Goal: Information Seeking & Learning: Learn about a topic

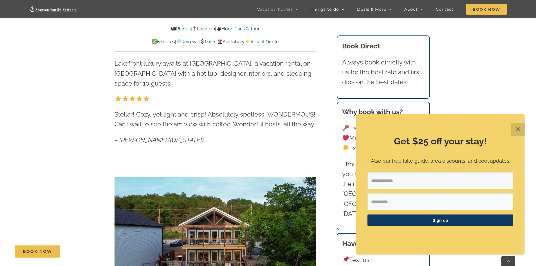
scroll to position [366, 0]
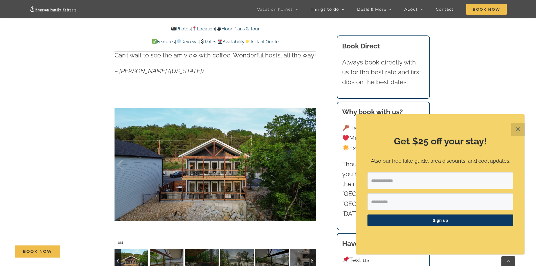
click at [517, 130] on button "✕" at bounding box center [519, 130] width 14 height 14
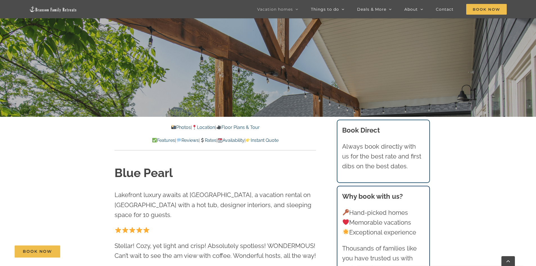
scroll to position [169, 0]
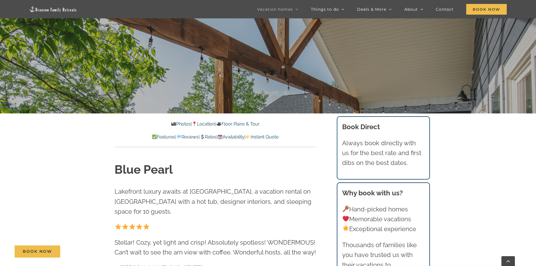
click at [212, 136] on link "Rates" at bounding box center [208, 136] width 17 height 5
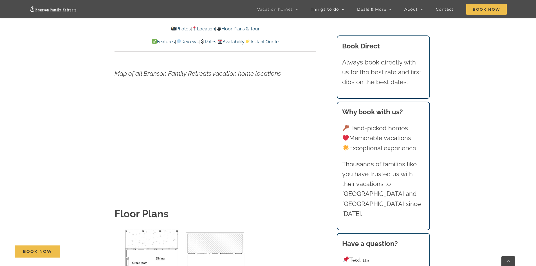
scroll to position [1744, 0]
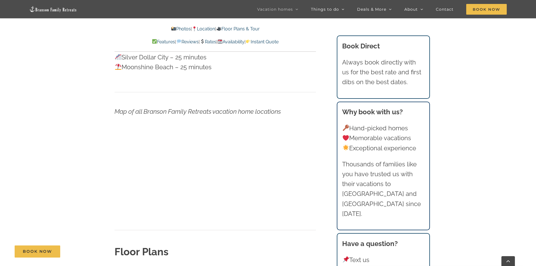
click at [233, 39] on link "Availability" at bounding box center [231, 41] width 27 height 5
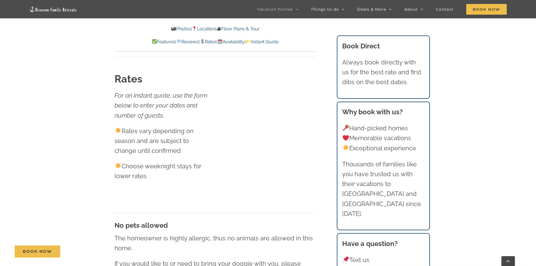
scroll to position [3236, 0]
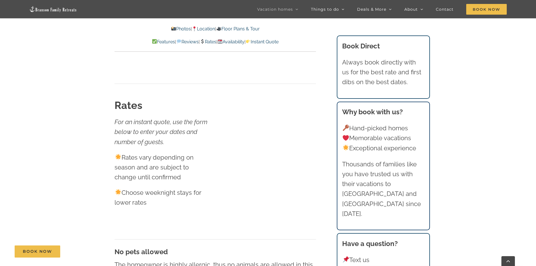
click at [175, 30] on link "Photos" at bounding box center [181, 28] width 20 height 5
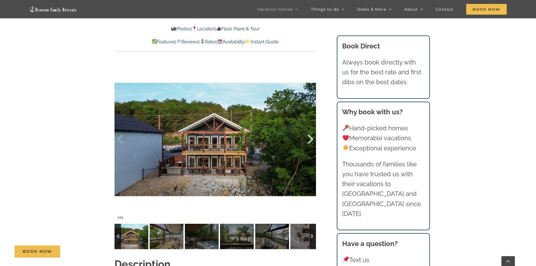
click at [309, 141] on div at bounding box center [304, 139] width 17 height 35
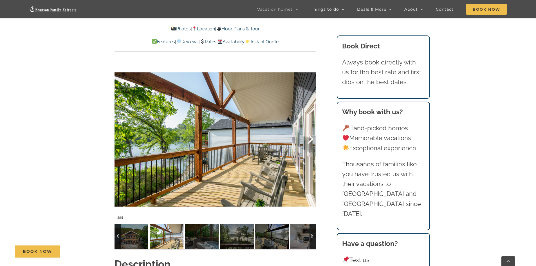
click at [309, 141] on div at bounding box center [304, 139] width 17 height 35
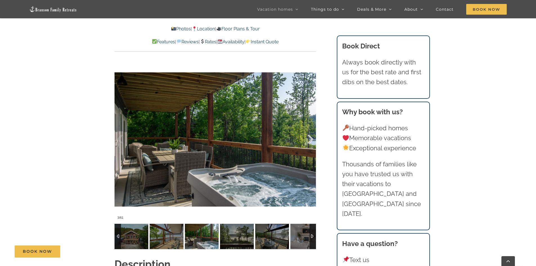
click at [309, 141] on div at bounding box center [304, 139] width 17 height 35
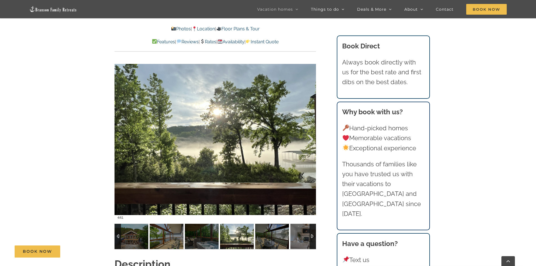
click at [309, 141] on div at bounding box center [304, 139] width 17 height 35
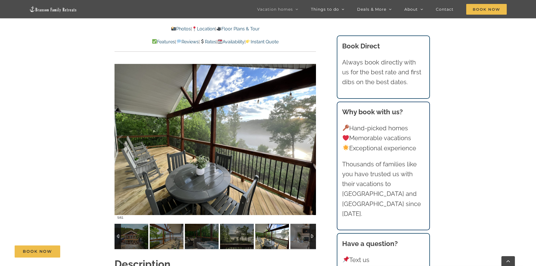
click at [309, 141] on div at bounding box center [304, 139] width 17 height 35
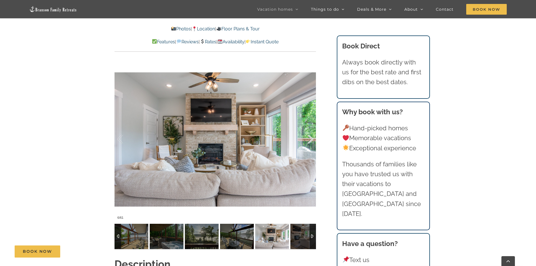
click at [309, 141] on div at bounding box center [304, 139] width 17 height 35
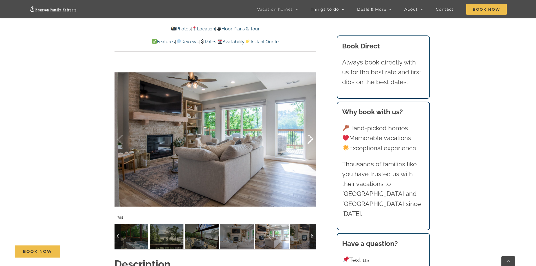
click at [309, 141] on div at bounding box center [304, 139] width 17 height 35
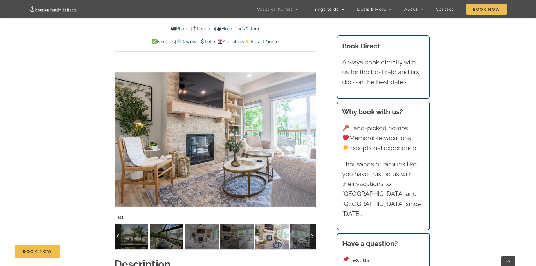
click at [309, 141] on div at bounding box center [304, 139] width 17 height 35
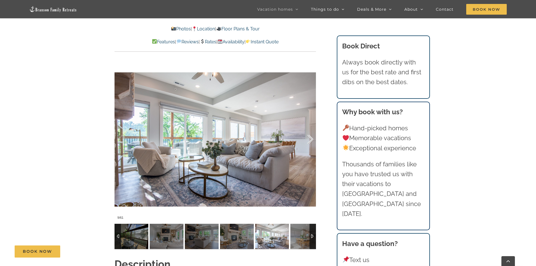
click at [309, 141] on div at bounding box center [304, 139] width 17 height 35
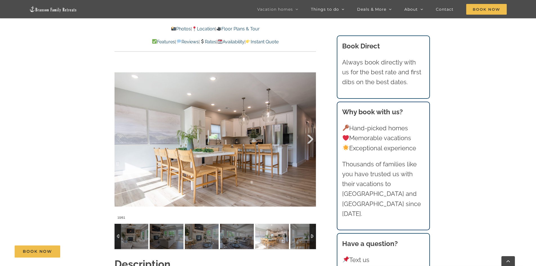
click at [311, 141] on div at bounding box center [304, 139] width 17 height 35
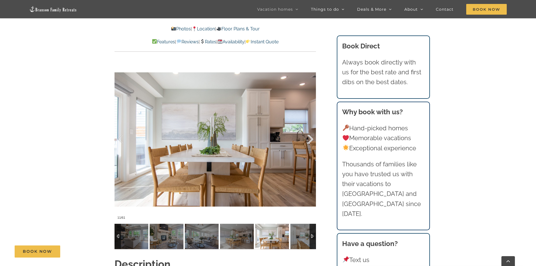
click at [311, 141] on div at bounding box center [304, 139] width 17 height 35
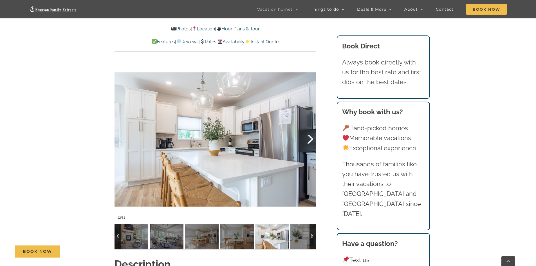
click at [311, 141] on div at bounding box center [304, 139] width 17 height 35
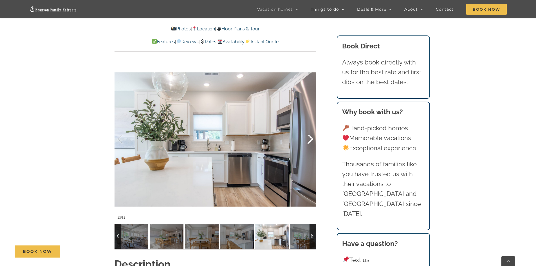
click at [311, 141] on div at bounding box center [304, 139] width 17 height 35
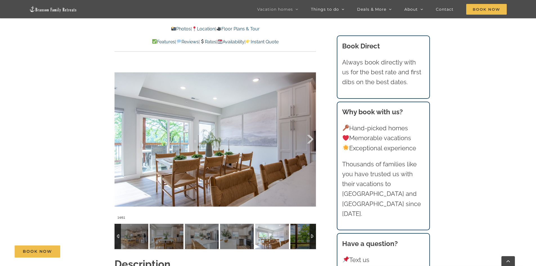
click at [311, 141] on div at bounding box center [304, 139] width 17 height 35
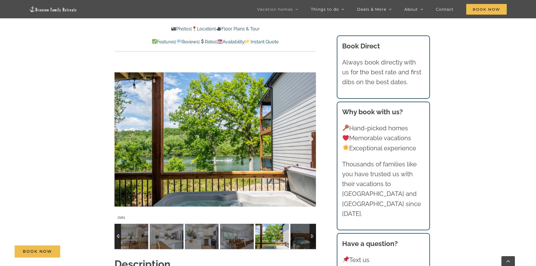
click at [311, 141] on div at bounding box center [304, 139] width 17 height 35
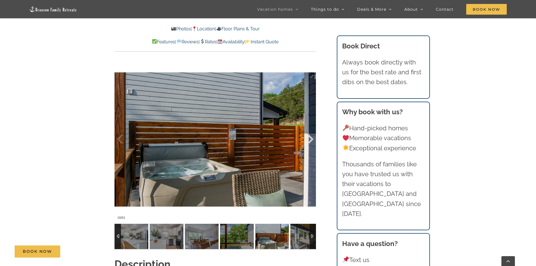
click at [311, 141] on div at bounding box center [304, 139] width 17 height 35
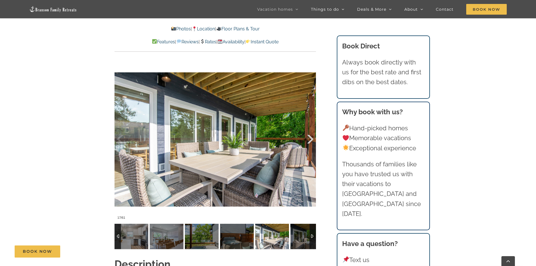
click at [311, 141] on div at bounding box center [304, 139] width 17 height 35
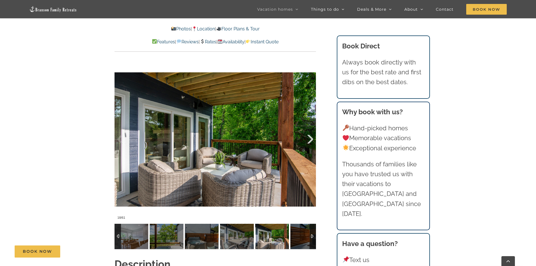
click at [311, 141] on div at bounding box center [304, 139] width 17 height 35
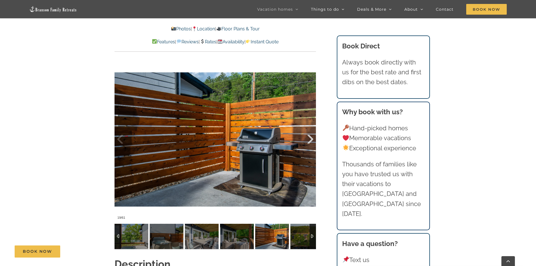
click at [311, 141] on div at bounding box center [304, 139] width 17 height 35
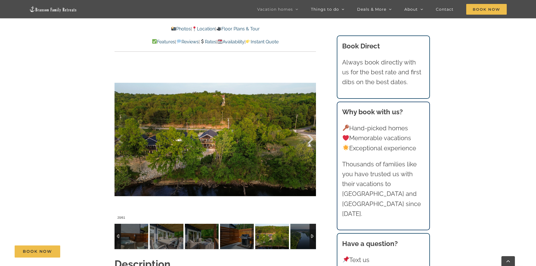
click at [311, 141] on div at bounding box center [304, 139] width 17 height 35
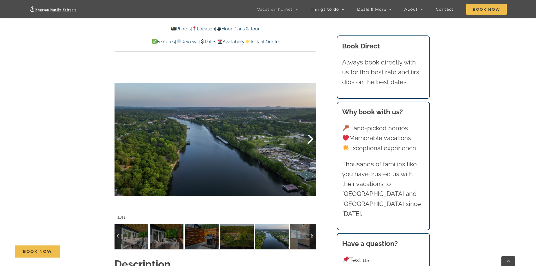
click at [311, 141] on div at bounding box center [304, 139] width 17 height 35
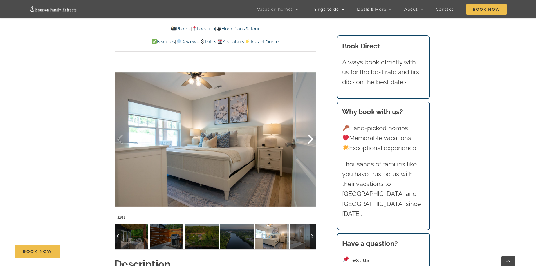
click at [311, 141] on div at bounding box center [304, 139] width 17 height 35
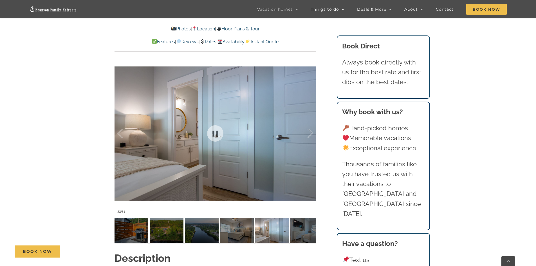
scroll to position [363, 0]
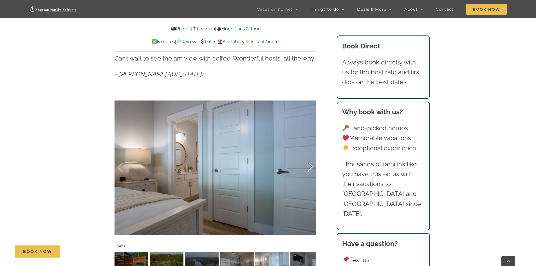
click at [308, 167] on div at bounding box center [304, 167] width 17 height 35
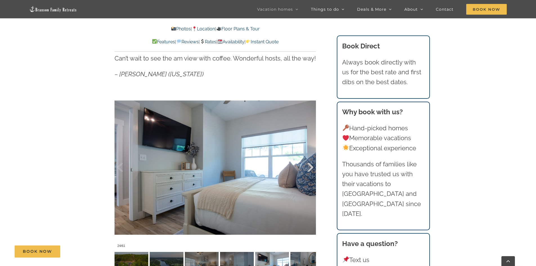
click at [308, 167] on div at bounding box center [304, 167] width 17 height 35
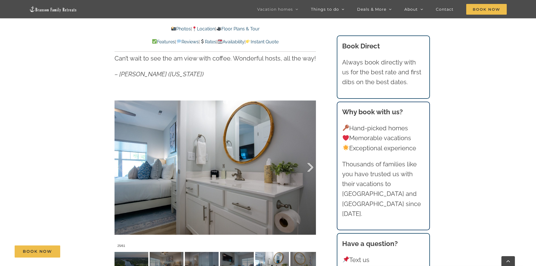
click at [308, 167] on div at bounding box center [304, 167] width 17 height 35
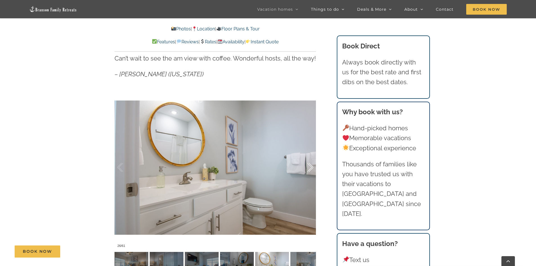
click at [308, 167] on div at bounding box center [304, 167] width 17 height 35
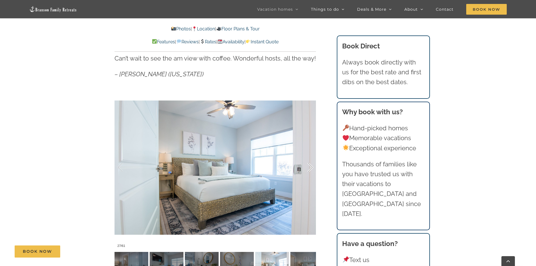
click at [308, 167] on div at bounding box center [304, 167] width 17 height 35
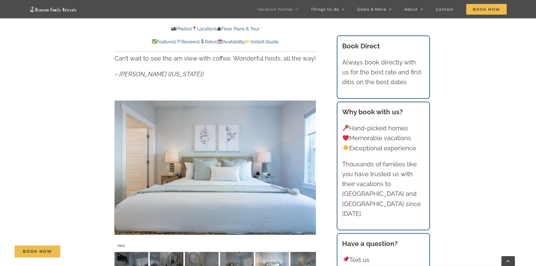
click at [308, 167] on div at bounding box center [304, 167] width 17 height 35
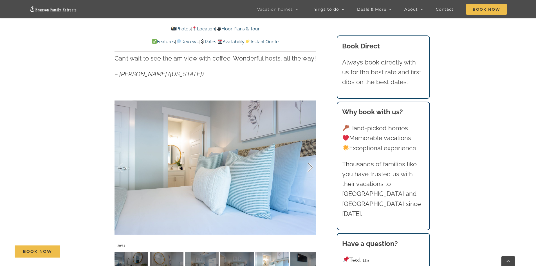
click at [308, 167] on div at bounding box center [304, 167] width 17 height 35
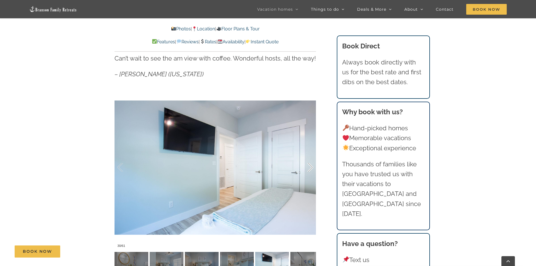
click at [308, 167] on div at bounding box center [304, 167] width 17 height 35
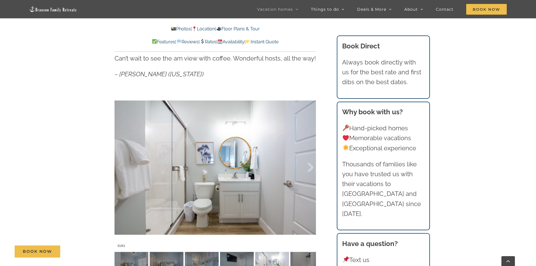
click at [308, 167] on div at bounding box center [304, 167] width 17 height 35
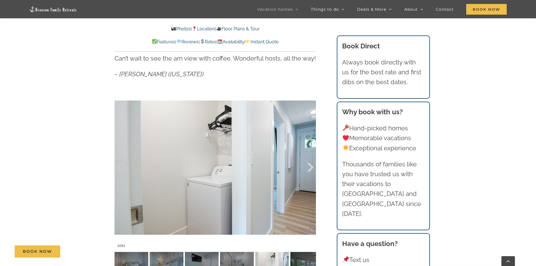
click at [308, 167] on div at bounding box center [304, 167] width 17 height 35
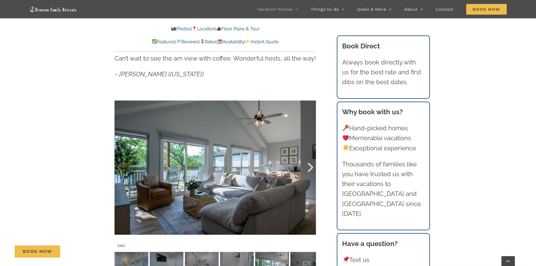
click at [308, 167] on div at bounding box center [304, 167] width 17 height 35
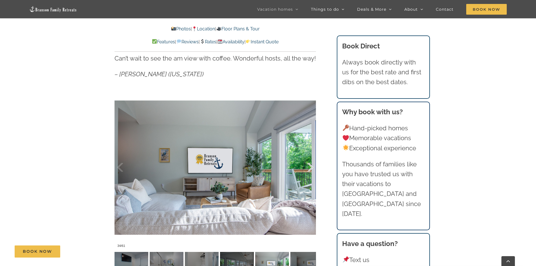
click at [308, 167] on div at bounding box center [304, 167] width 17 height 35
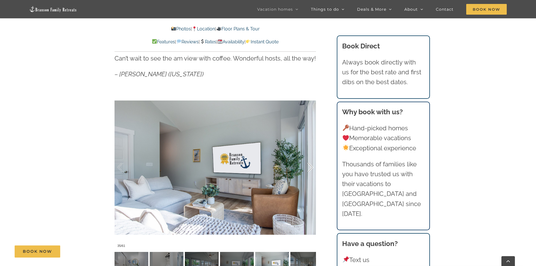
click at [308, 167] on div at bounding box center [304, 167] width 17 height 35
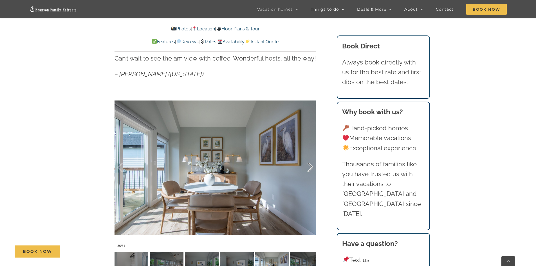
click at [308, 167] on div at bounding box center [304, 167] width 17 height 35
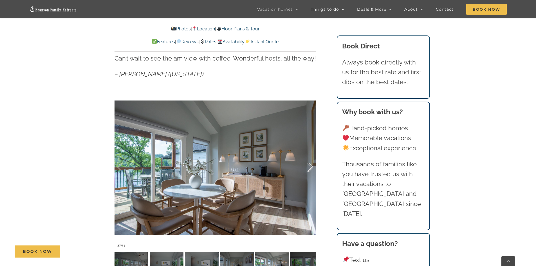
click at [308, 167] on div at bounding box center [304, 167] width 17 height 35
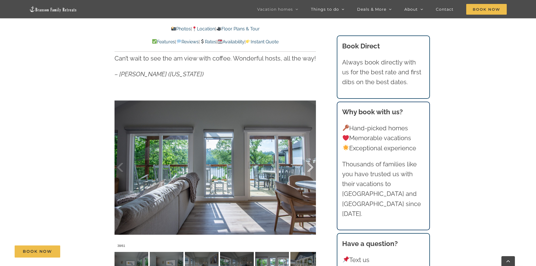
click at [308, 167] on div at bounding box center [304, 167] width 17 height 35
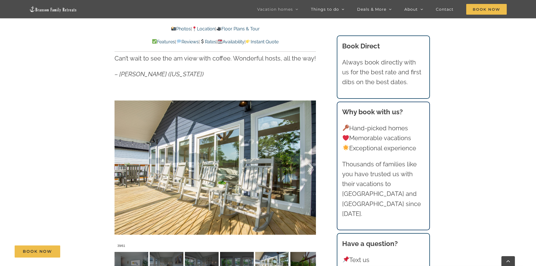
click at [308, 167] on div at bounding box center [304, 167] width 17 height 35
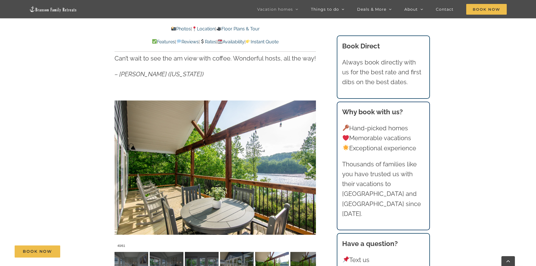
click at [308, 167] on div at bounding box center [304, 167] width 17 height 35
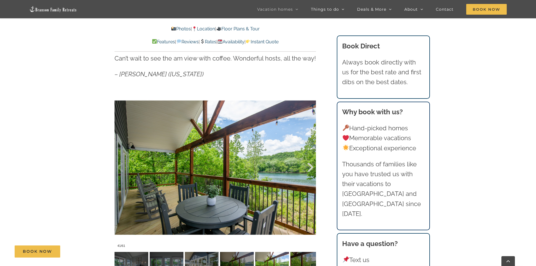
click at [308, 167] on div at bounding box center [304, 167] width 17 height 35
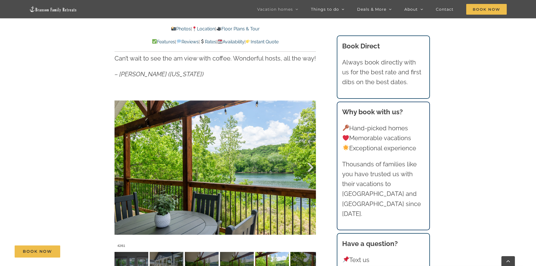
click at [308, 167] on div at bounding box center [304, 167] width 17 height 35
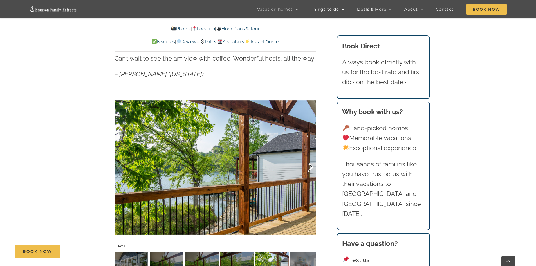
click at [308, 167] on div at bounding box center [304, 167] width 17 height 35
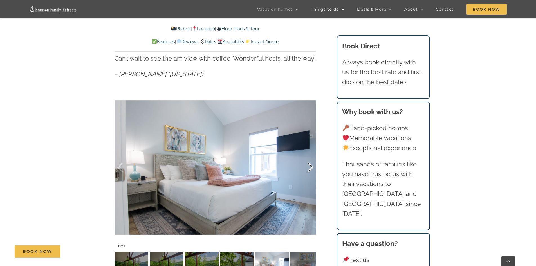
click at [308, 167] on div at bounding box center [304, 167] width 17 height 35
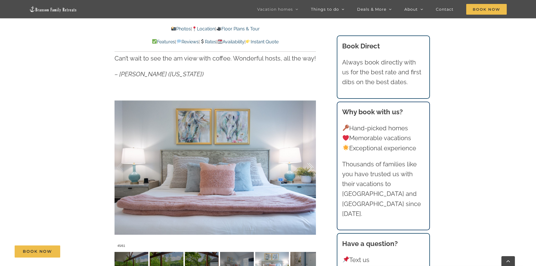
click at [308, 167] on div at bounding box center [304, 167] width 17 height 35
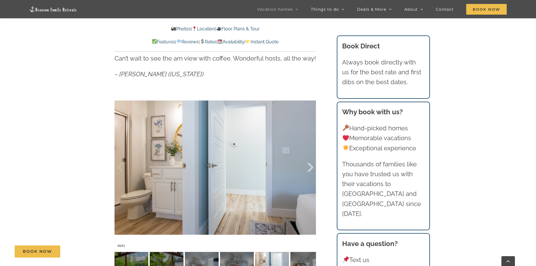
click at [308, 167] on div at bounding box center [304, 167] width 17 height 35
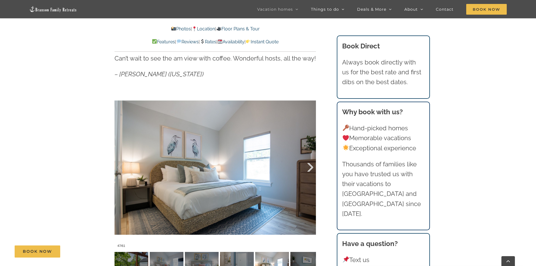
click at [308, 167] on div at bounding box center [304, 167] width 17 height 35
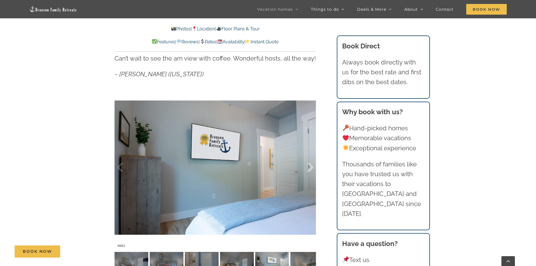
click at [308, 167] on div at bounding box center [304, 167] width 17 height 35
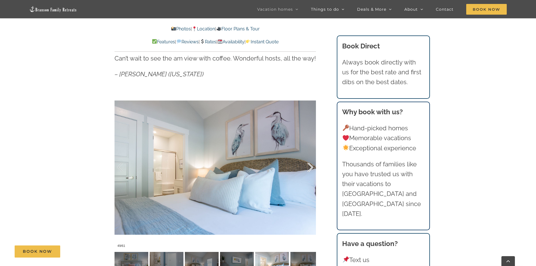
click at [308, 167] on div at bounding box center [304, 167] width 17 height 35
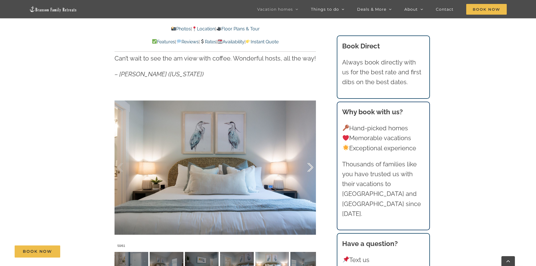
click at [308, 167] on div at bounding box center [304, 167] width 17 height 35
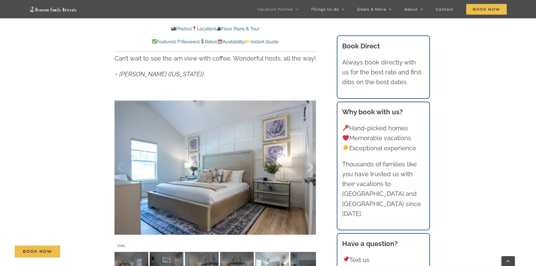
click at [308, 167] on div at bounding box center [304, 167] width 17 height 35
